Goal: Find specific page/section: Find specific page/section

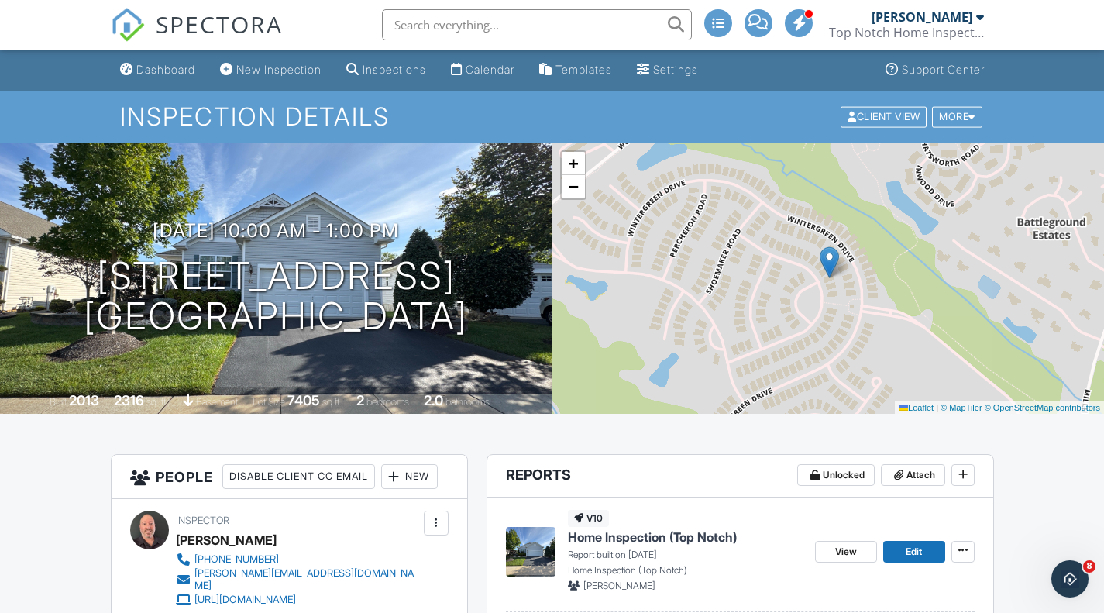
click at [144, 63] on div "Dashboard" at bounding box center [165, 69] width 59 height 13
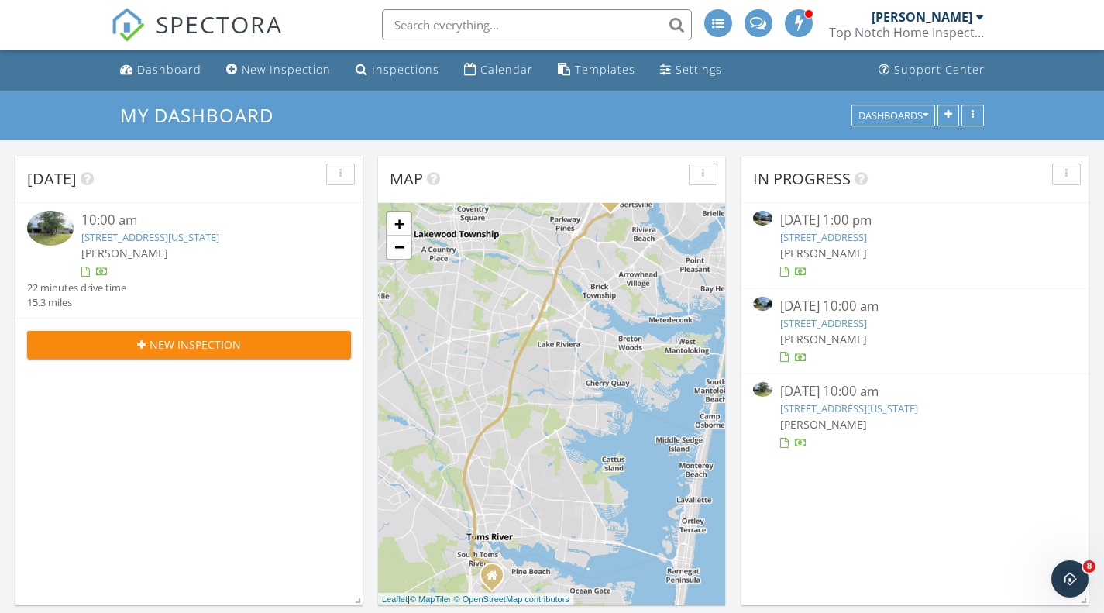
click at [832, 235] on link "3 Worth St , Jamesburg, NJ 08831" at bounding box center [823, 237] width 87 height 14
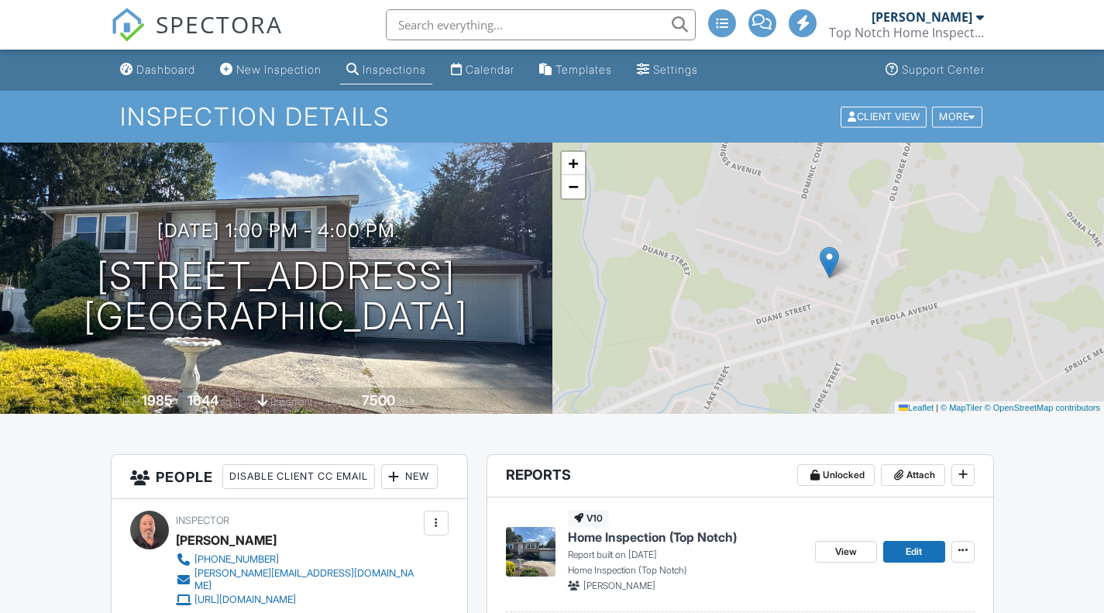
scroll to position [147, 0]
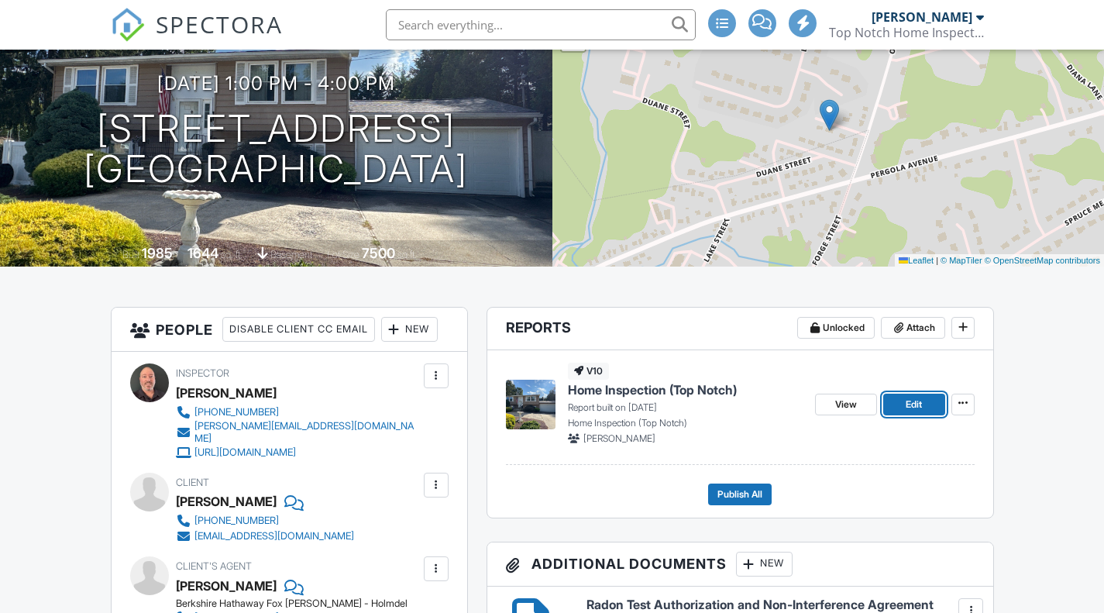
click at [899, 402] on link "Edit" at bounding box center [914, 405] width 62 height 22
